Goal: Navigation & Orientation: Find specific page/section

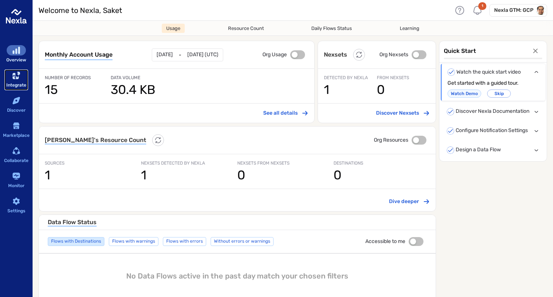
click at [21, 78] on div "sidebar-container" at bounding box center [16, 75] width 19 height 10
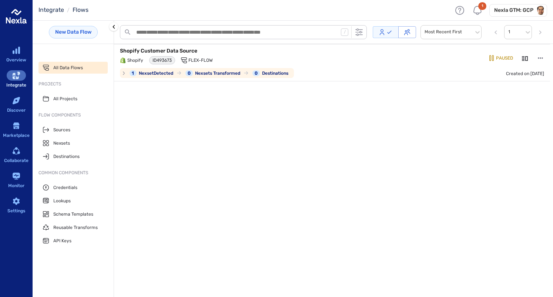
click at [244, 56] on div "Shopify Customer Data Source Shopify ID 493673 Flex-Flow" at bounding box center [262, 56] width 284 height 19
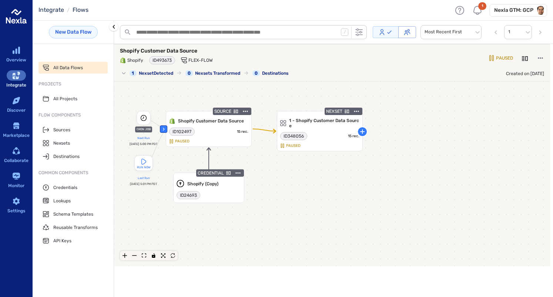
click at [542, 13] on img "header-container" at bounding box center [540, 10] width 9 height 9
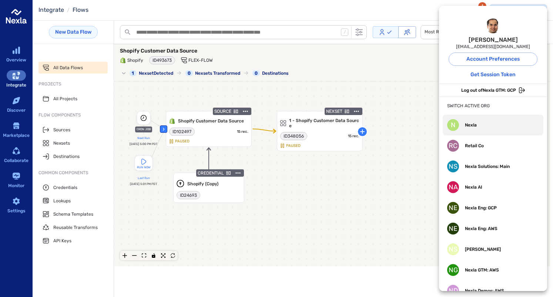
click at [476, 124] on span "Nexla" at bounding box center [471, 125] width 12 height 6
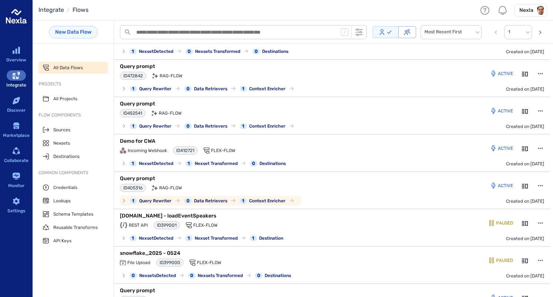
scroll to position [187, 0]
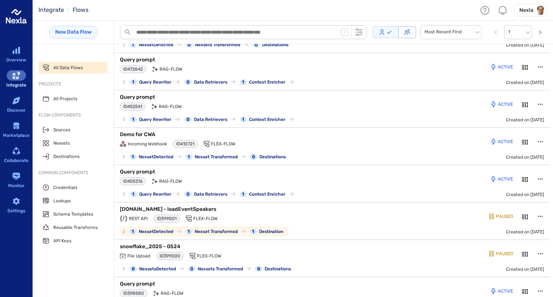
click at [366, 211] on div "[DOMAIN_NAME] - loadEventSpeakers REST API ID 399001 Flex-Flow" at bounding box center [262, 215] width 284 height 19
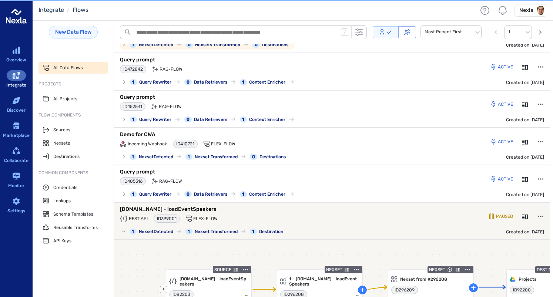
scroll to position [346, 0]
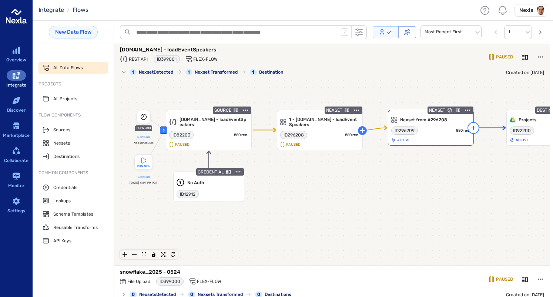
click at [472, 128] on icon at bounding box center [473, 128] width 4 height 4
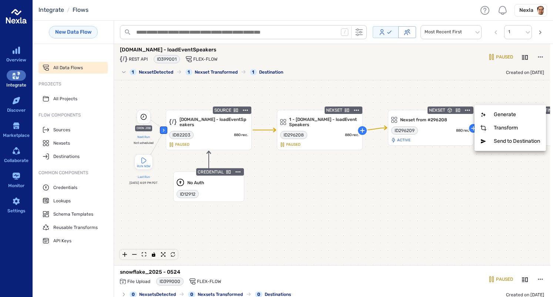
click at [458, 157] on div at bounding box center [276, 148] width 553 height 297
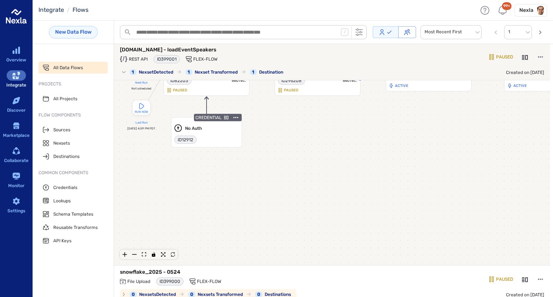
click at [260, 290] on div "0 Destinations" at bounding box center [273, 294] width 36 height 9
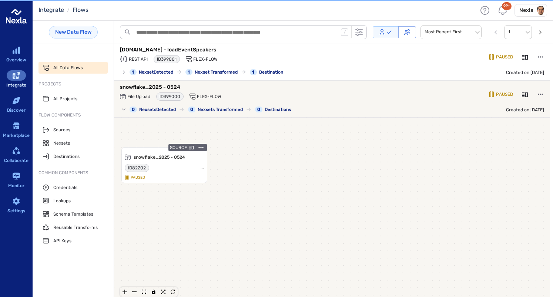
scroll to position [384, 0]
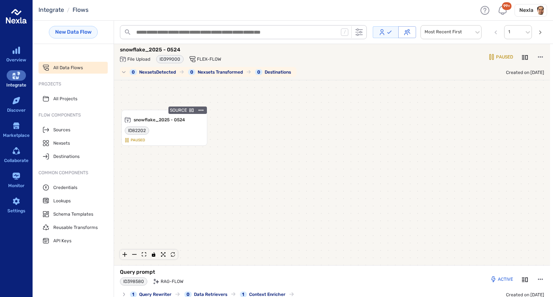
click at [346, 72] on div "snowflake_2025 - 0524 File Upload ID 399000 Flex-Flow 0 Nexsets Detected 0 Nexs…" at bounding box center [262, 61] width 284 height 31
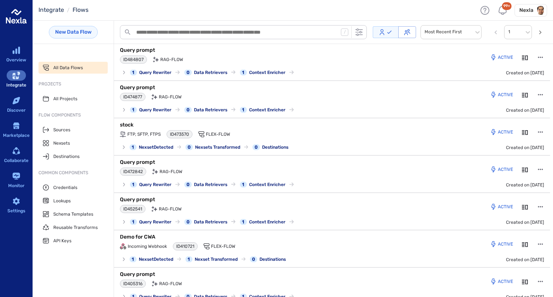
scroll to position [0, 0]
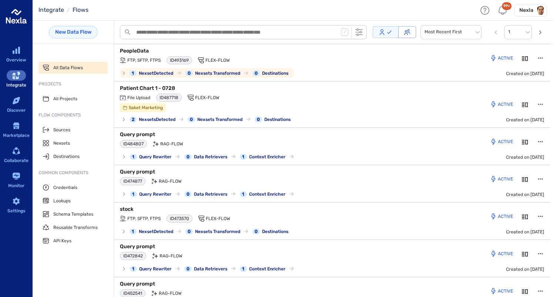
click at [347, 57] on div "FTP, SFTP, FTPS ID 493169 Flex-Flow" at bounding box center [262, 60] width 284 height 8
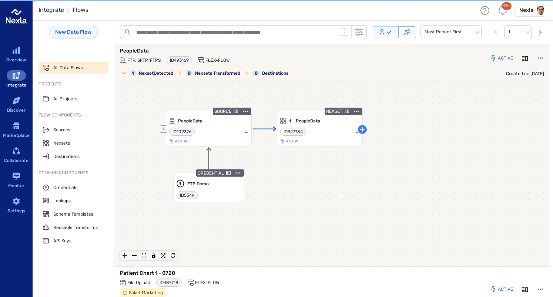
scroll to position [1, 0]
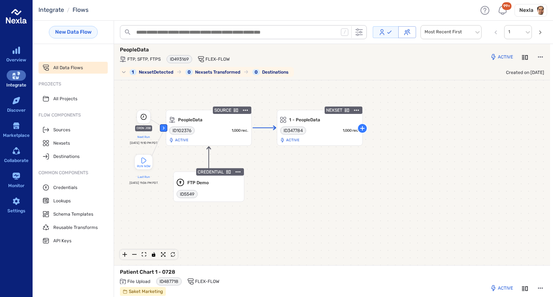
click at [347, 58] on div "FTP, SFTP, FTPS ID 493169 Flex-Flow" at bounding box center [262, 59] width 284 height 8
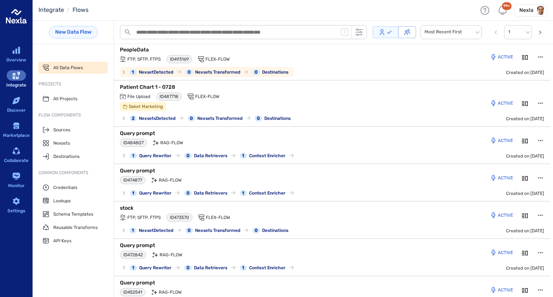
click at [269, 62] on div "FTP, SFTP, FTPS ID 493169 Flex-Flow" at bounding box center [262, 59] width 284 height 8
